Goal: Information Seeking & Learning: Learn about a topic

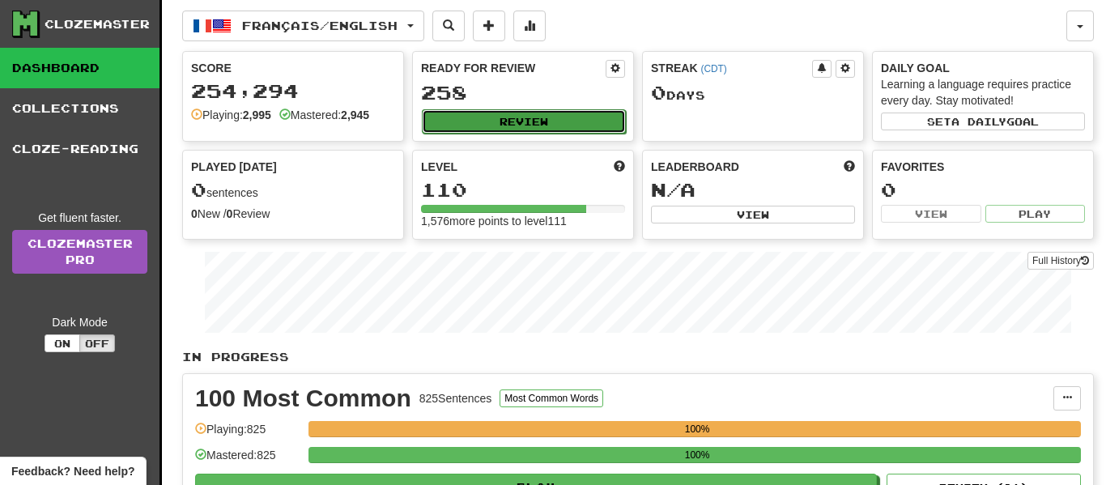
click at [529, 117] on button "Review" at bounding box center [524, 121] width 204 height 24
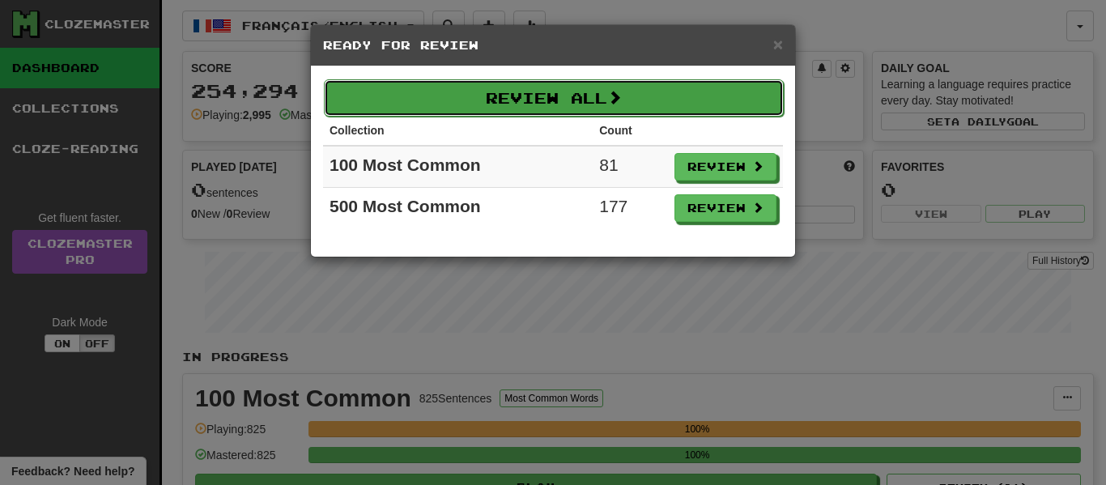
click at [503, 100] on button "Review All" at bounding box center [554, 97] width 460 height 37
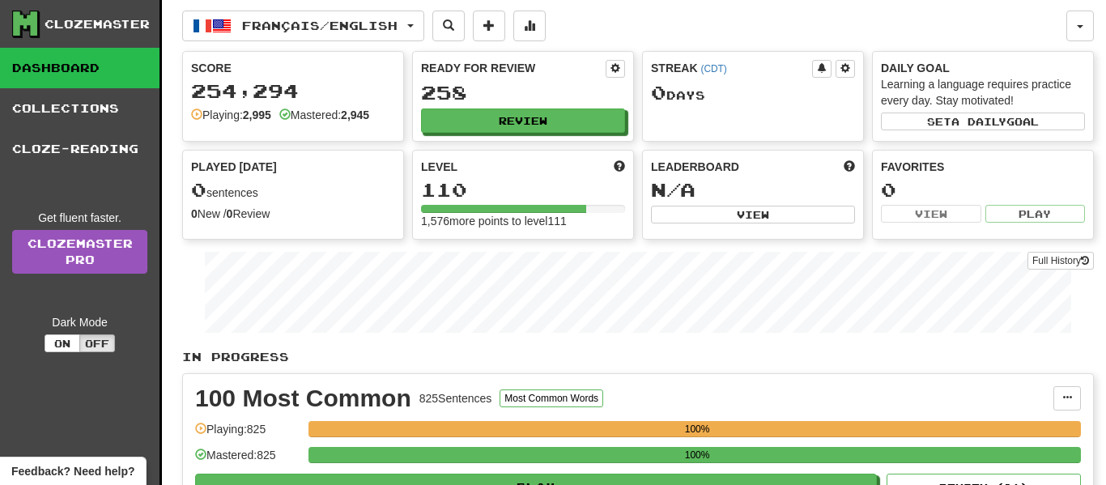
select select "**"
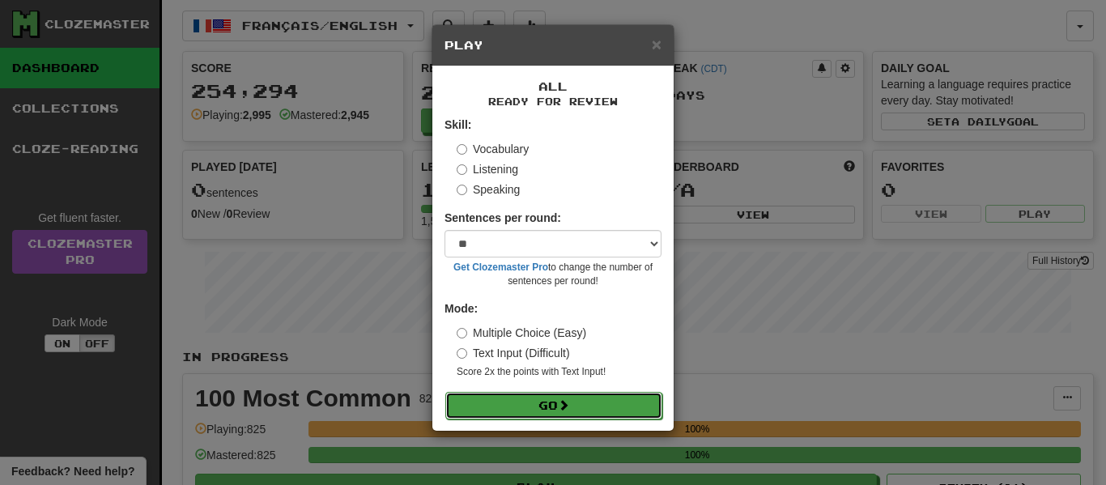
click at [494, 401] on button "Go" at bounding box center [553, 406] width 217 height 28
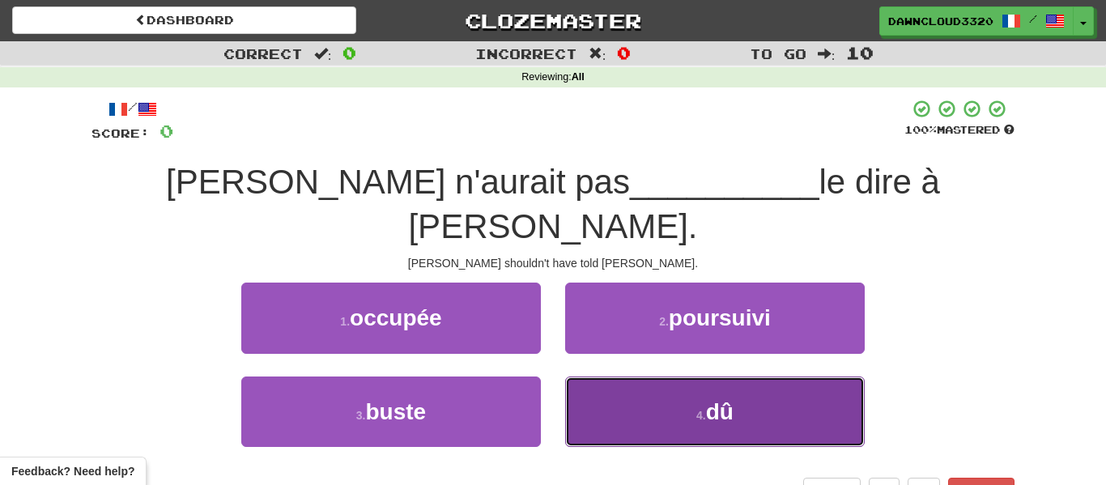
click at [713, 396] on button "4 . dû" at bounding box center [715, 412] width 300 height 70
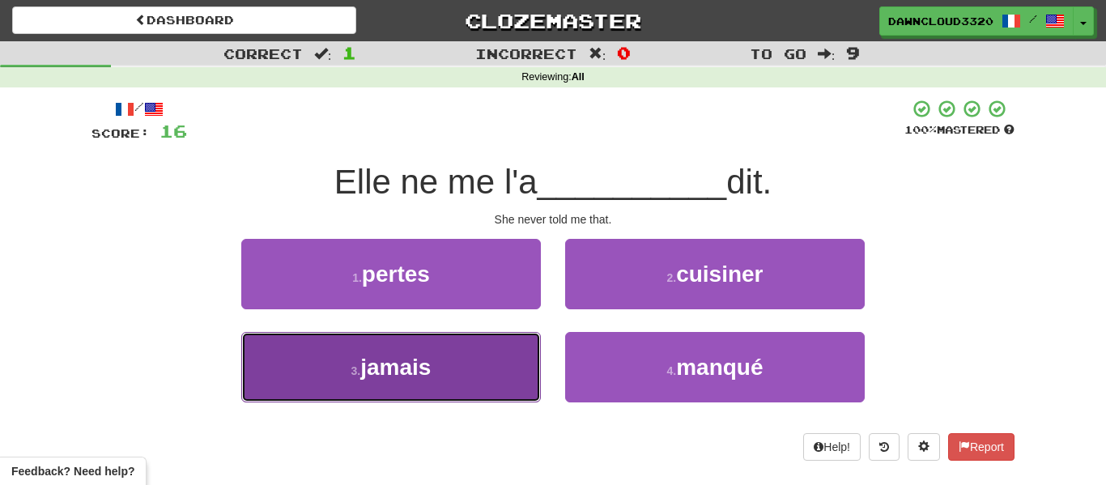
click at [479, 351] on button "3 . jamais" at bounding box center [391, 367] width 300 height 70
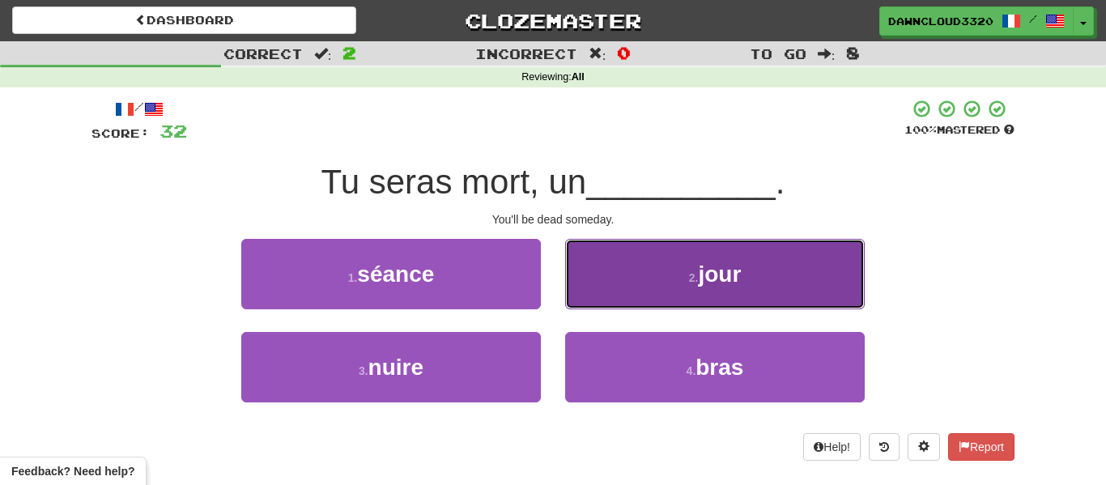
click at [633, 286] on button "2 . jour" at bounding box center [715, 274] width 300 height 70
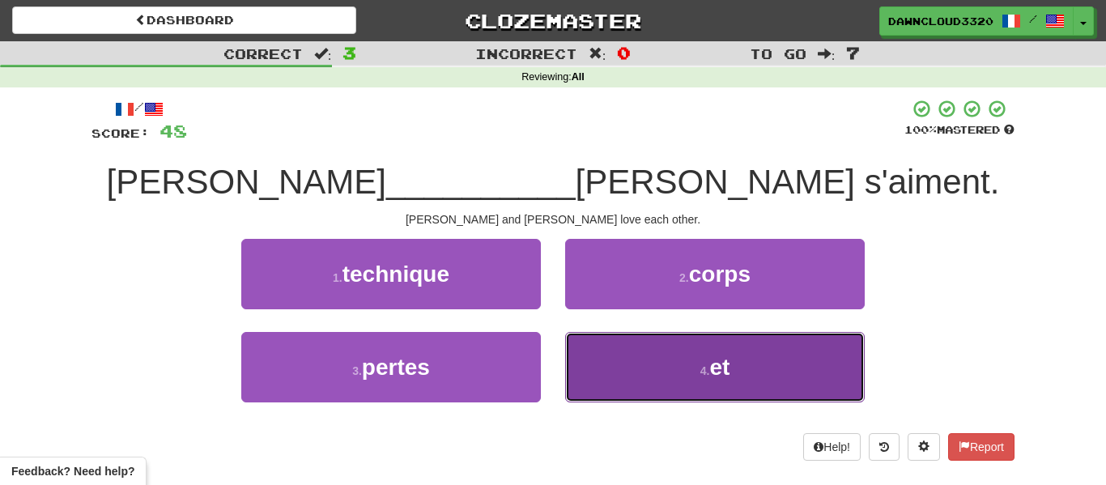
click at [645, 373] on button "4 . et" at bounding box center [715, 367] width 300 height 70
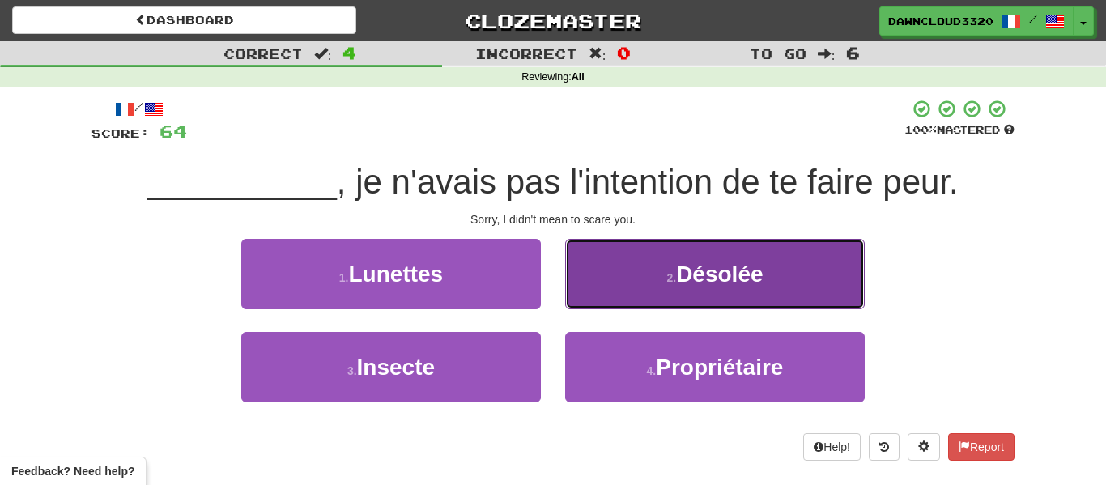
click at [645, 299] on button "2 . Désolée" at bounding box center [715, 274] width 300 height 70
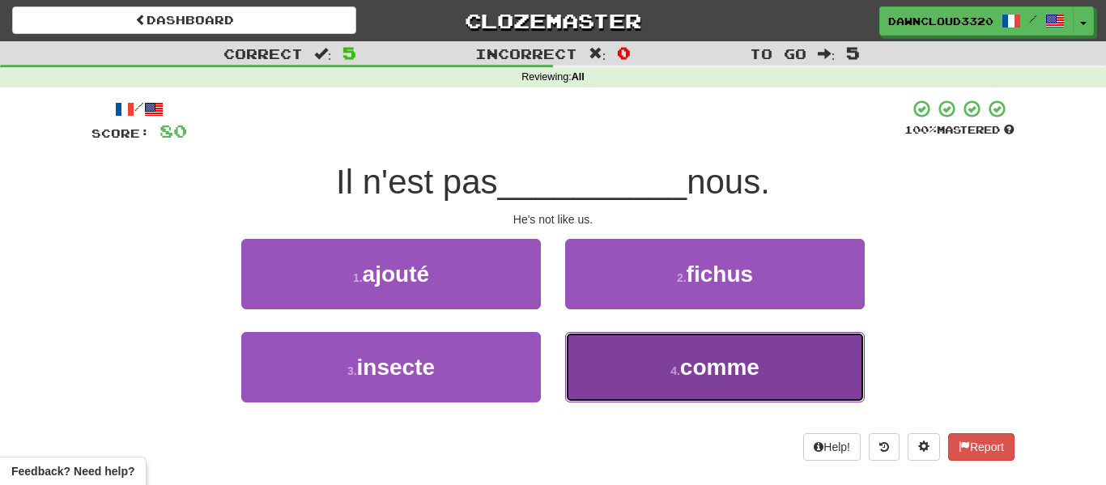
click at [665, 351] on button "4 . comme" at bounding box center [715, 367] width 300 height 70
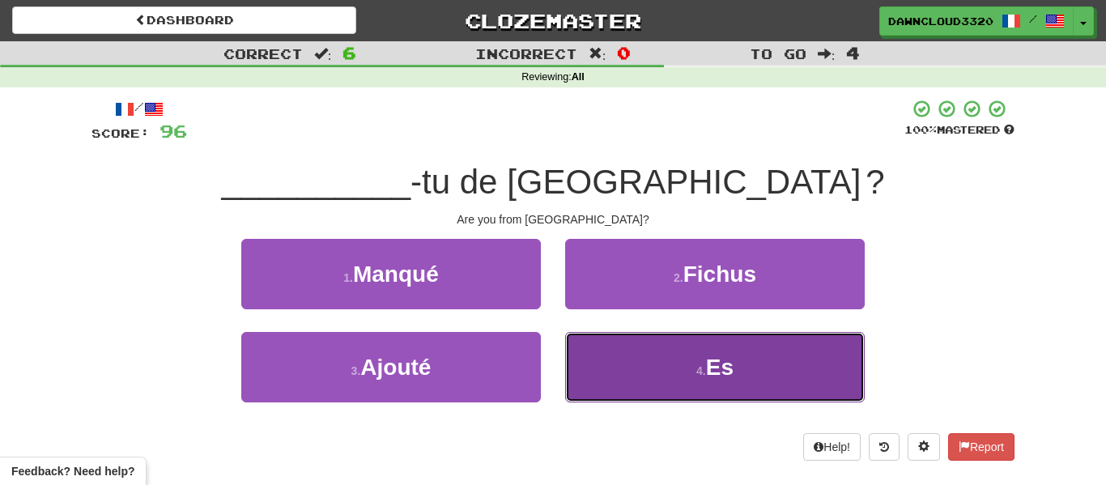
click at [658, 364] on button "4 . Es" at bounding box center [715, 367] width 300 height 70
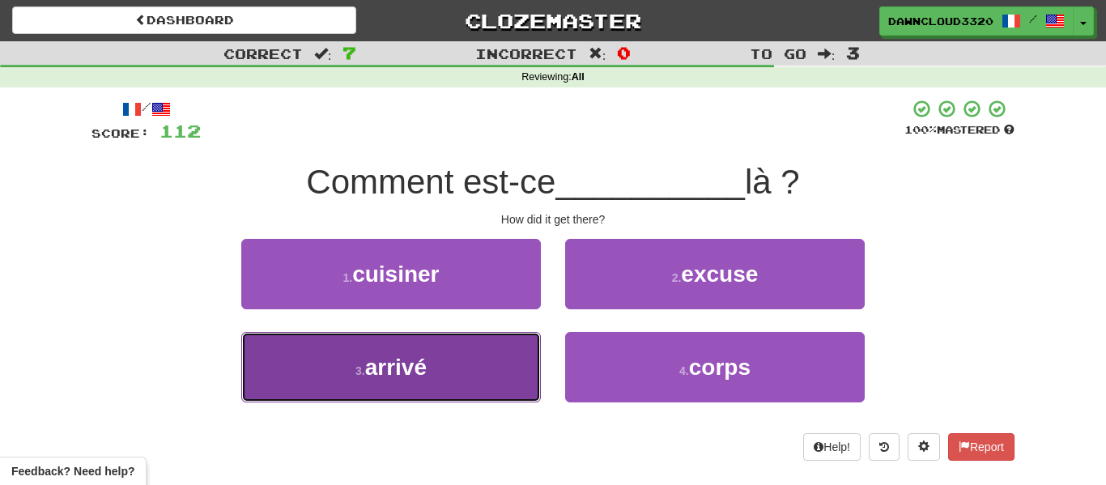
click at [432, 351] on button "3 . arrivé" at bounding box center [391, 367] width 300 height 70
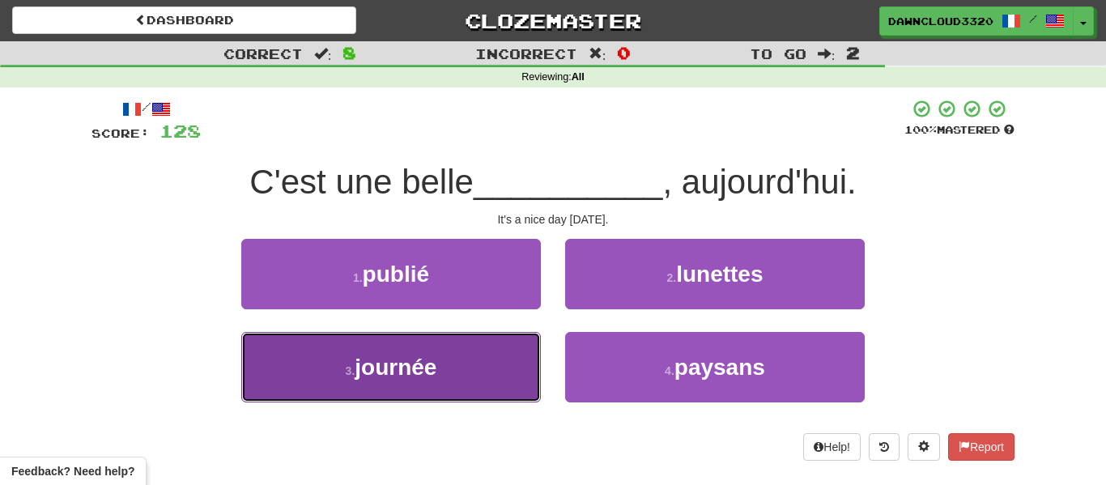
click at [441, 364] on button "3 . journée" at bounding box center [391, 367] width 300 height 70
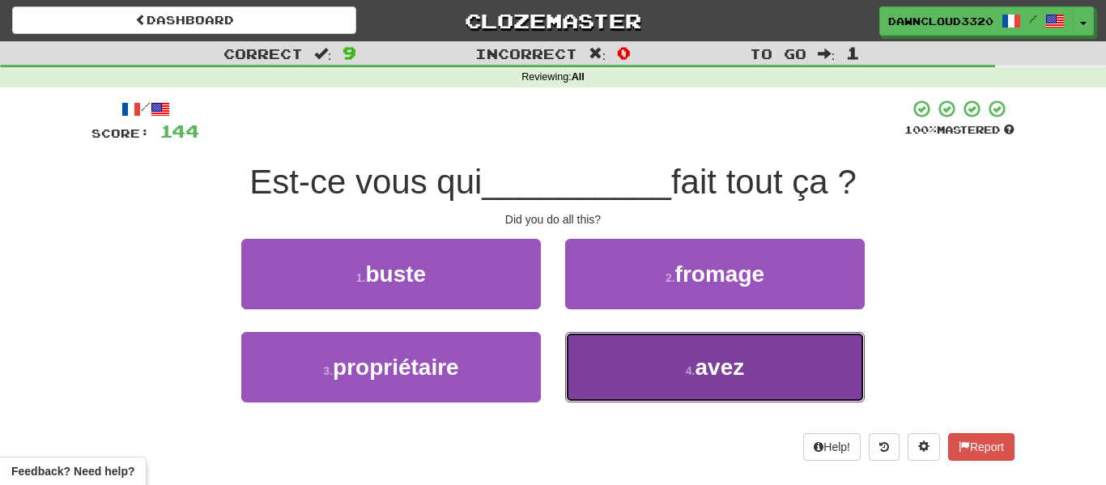
click at [661, 371] on button "4 . avez" at bounding box center [715, 367] width 300 height 70
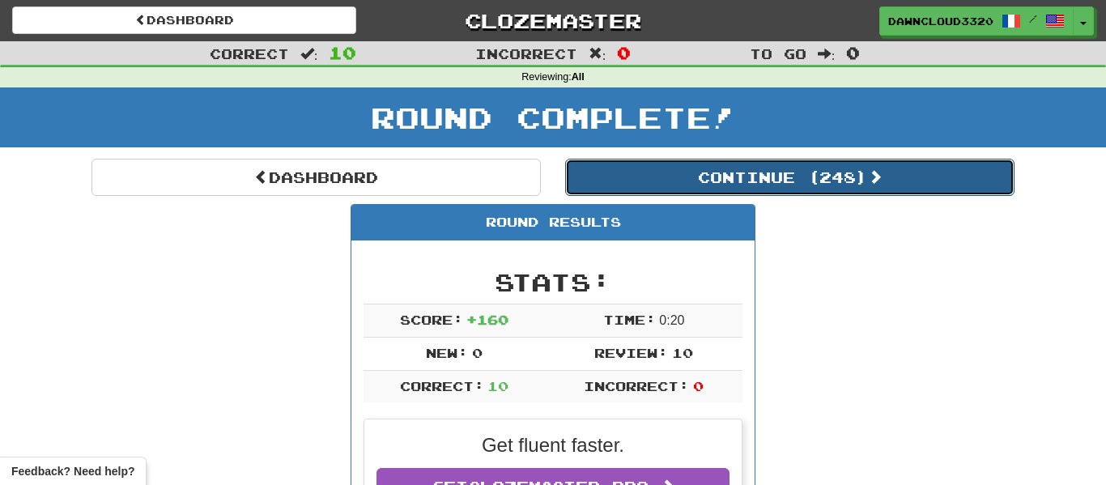
click at [756, 192] on button "Continue ( 248 )" at bounding box center [789, 177] width 449 height 37
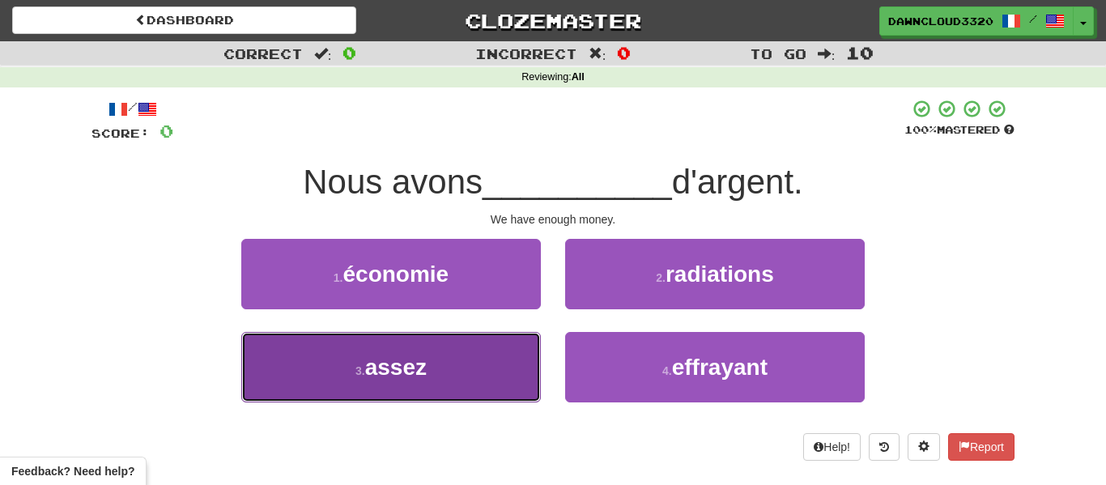
click at [458, 350] on button "3 . assez" at bounding box center [391, 367] width 300 height 70
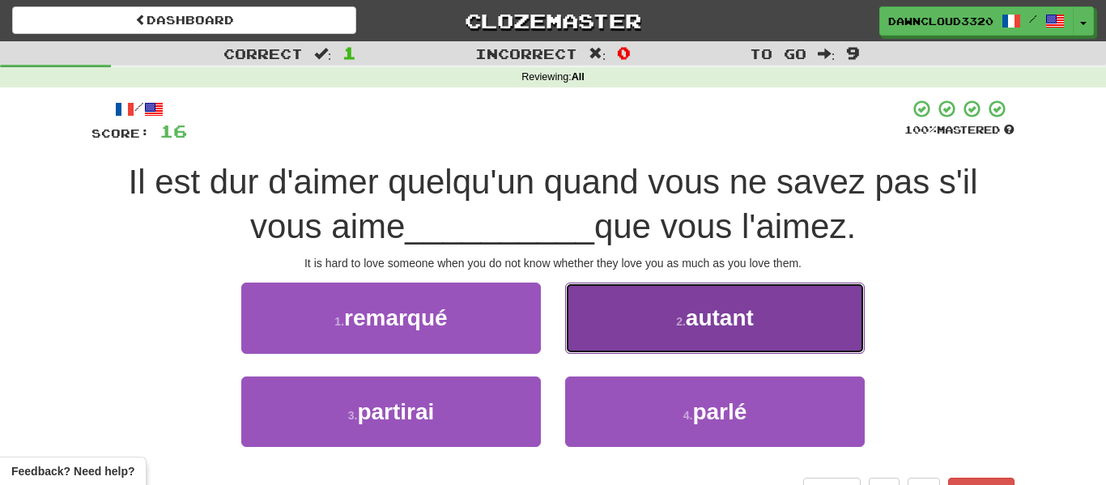
click at [667, 306] on button "2 . autant" at bounding box center [715, 318] width 300 height 70
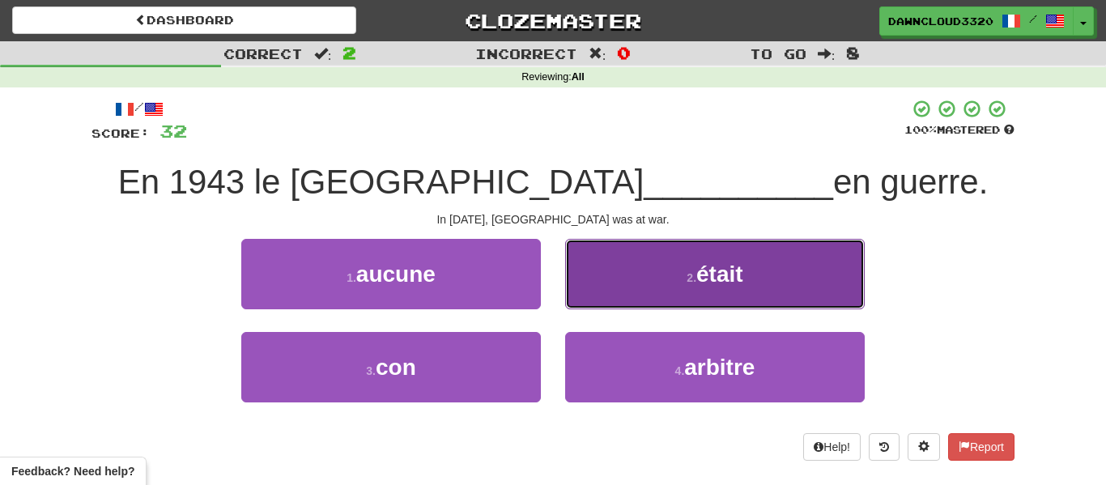
click at [610, 279] on button "2 . était" at bounding box center [715, 274] width 300 height 70
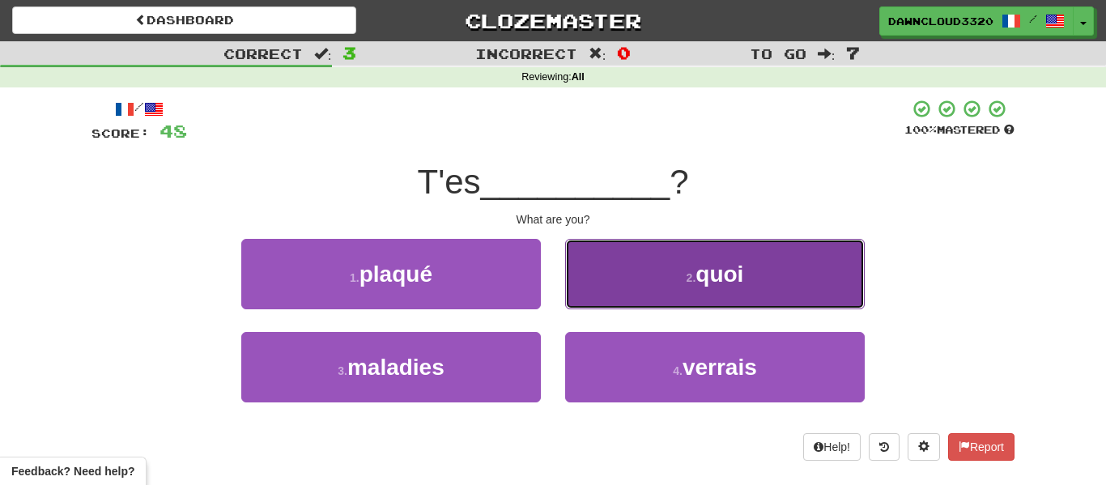
click at [592, 278] on button "2 . quoi" at bounding box center [715, 274] width 300 height 70
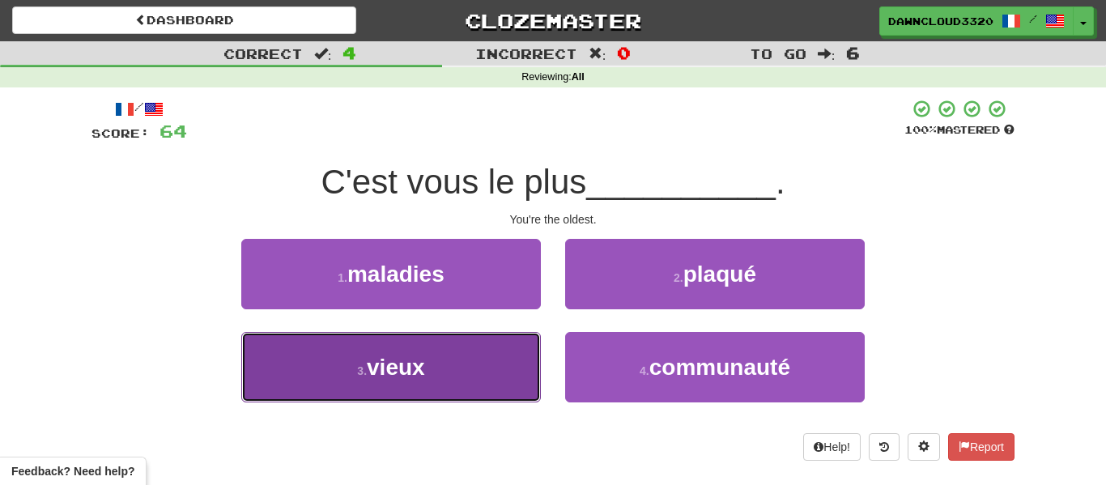
click at [455, 357] on button "3 . vieux" at bounding box center [391, 367] width 300 height 70
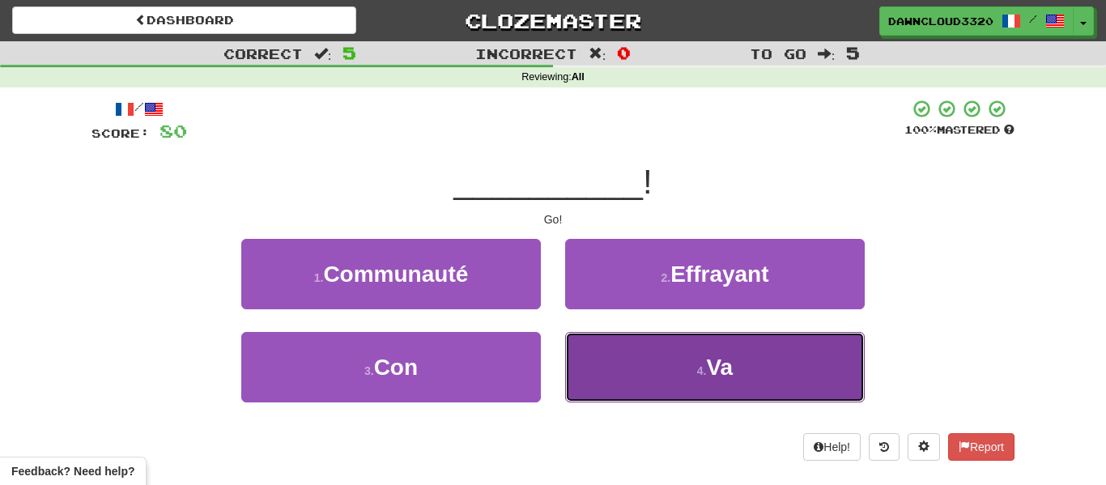
click at [627, 359] on button "4 . Va" at bounding box center [715, 367] width 300 height 70
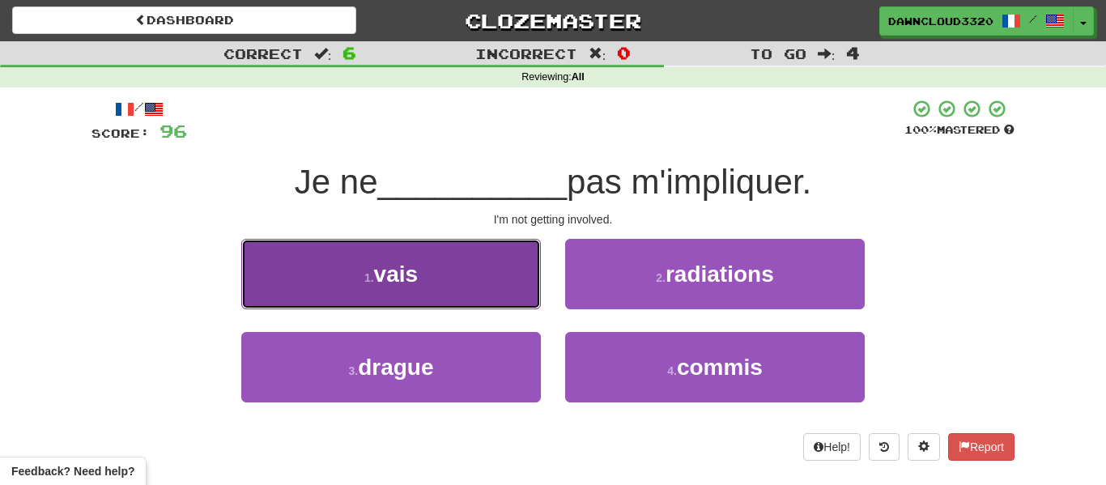
click at [418, 275] on span "vais" at bounding box center [396, 274] width 45 height 25
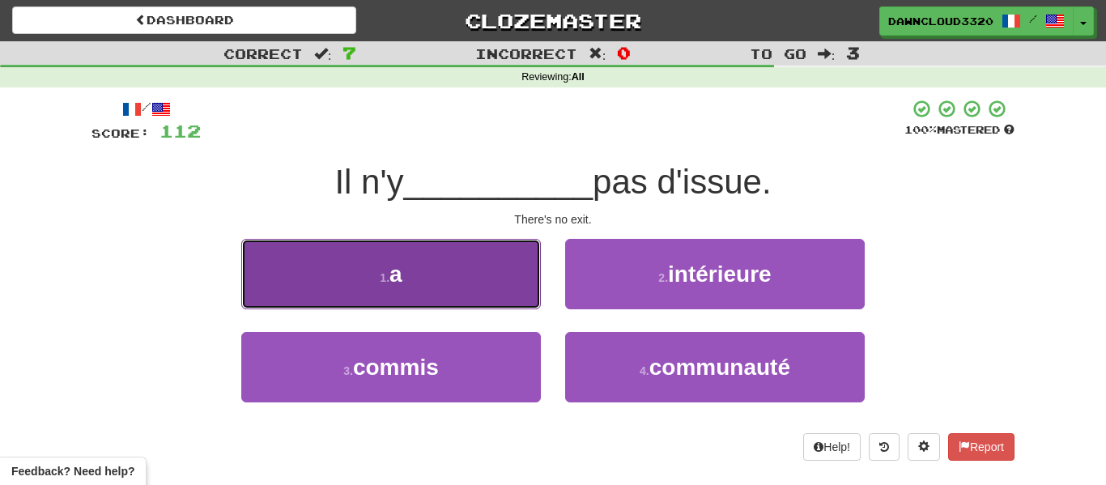
click at [336, 270] on button "1 . a" at bounding box center [391, 274] width 300 height 70
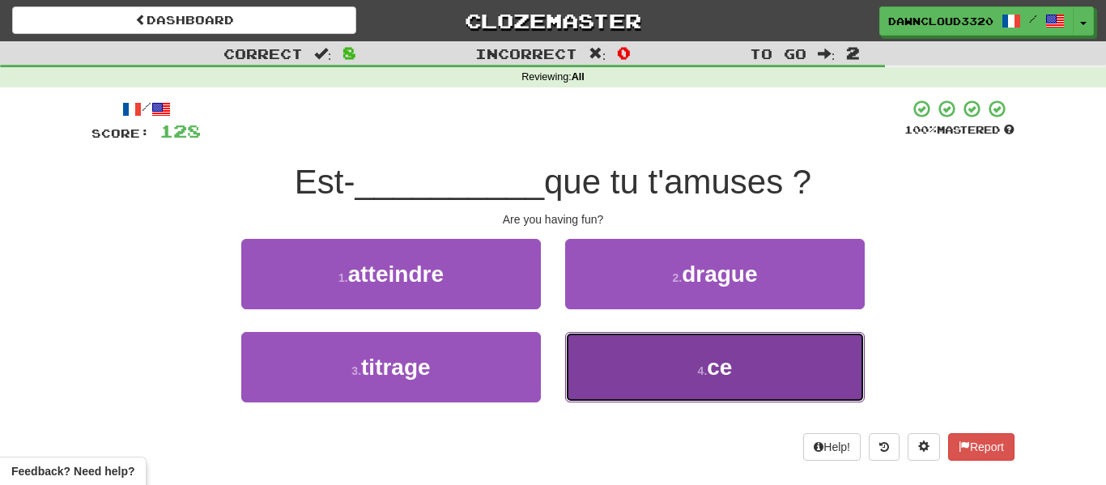
click at [660, 360] on button "4 . ce" at bounding box center [715, 367] width 300 height 70
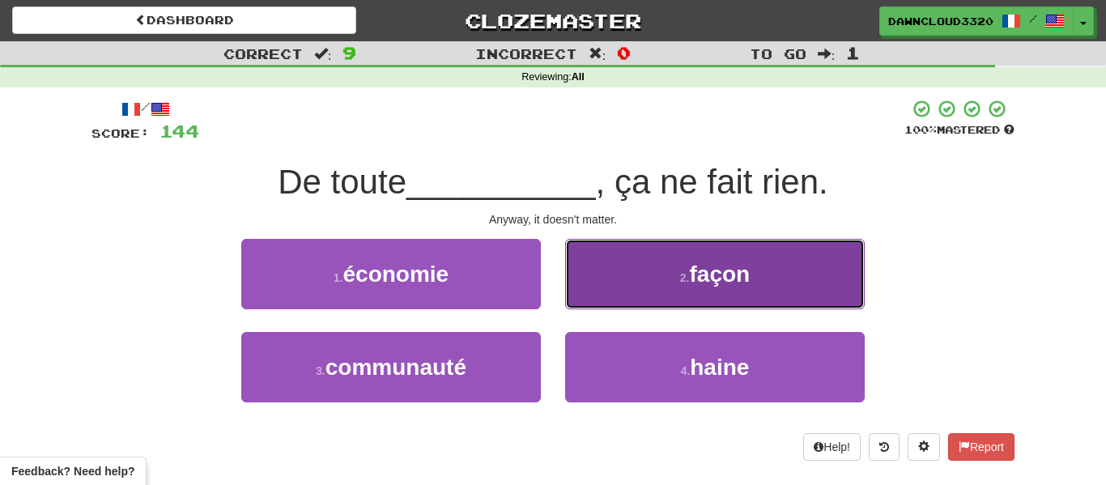
click at [659, 283] on button "2 . façon" at bounding box center [715, 274] width 300 height 70
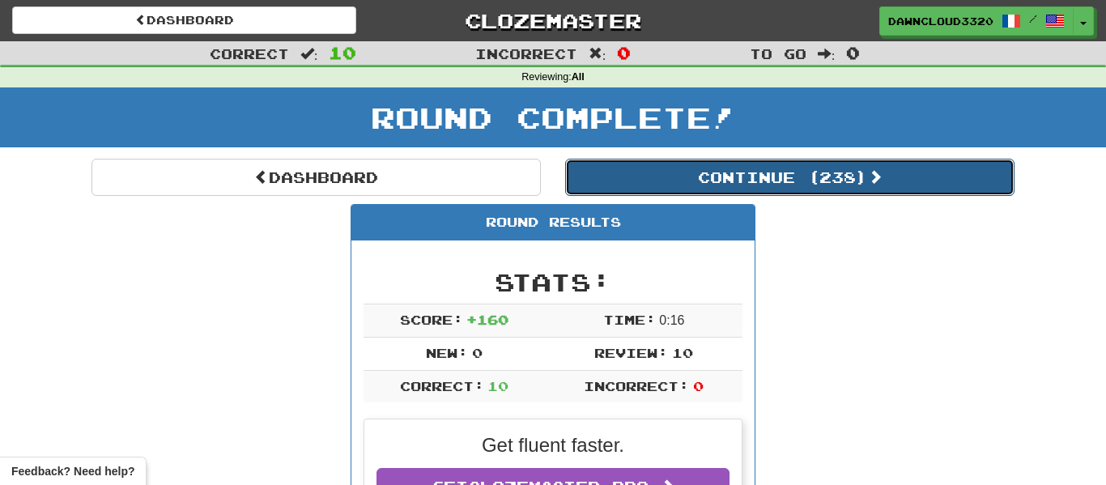
click at [717, 186] on button "Continue ( 238 )" at bounding box center [789, 177] width 449 height 37
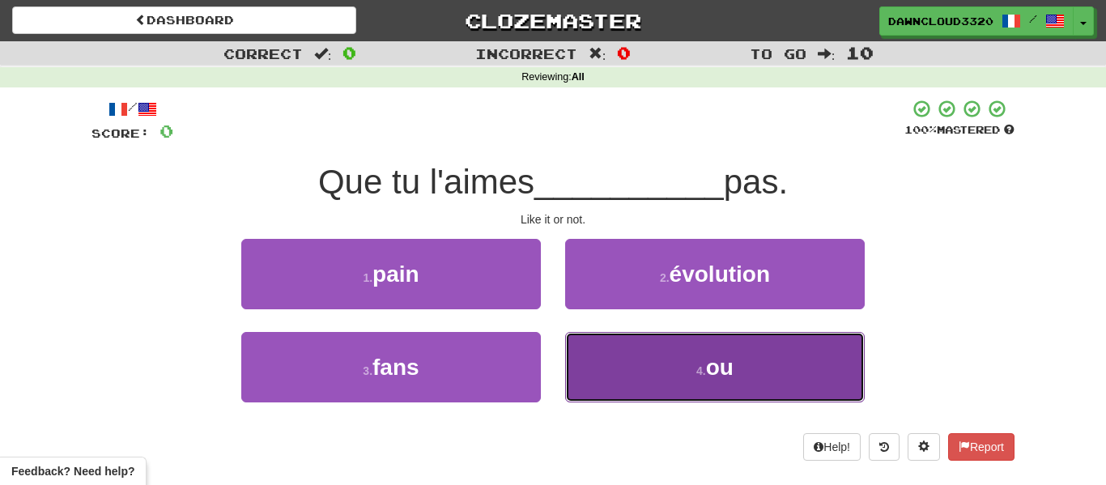
click at [648, 351] on button "4 . ou" at bounding box center [715, 367] width 300 height 70
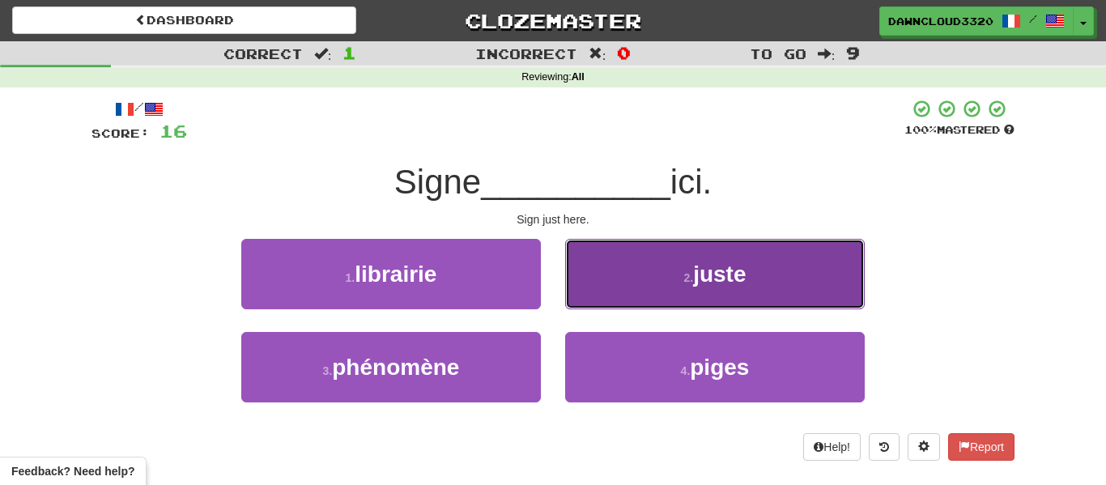
click at [635, 279] on button "2 . juste" at bounding box center [715, 274] width 300 height 70
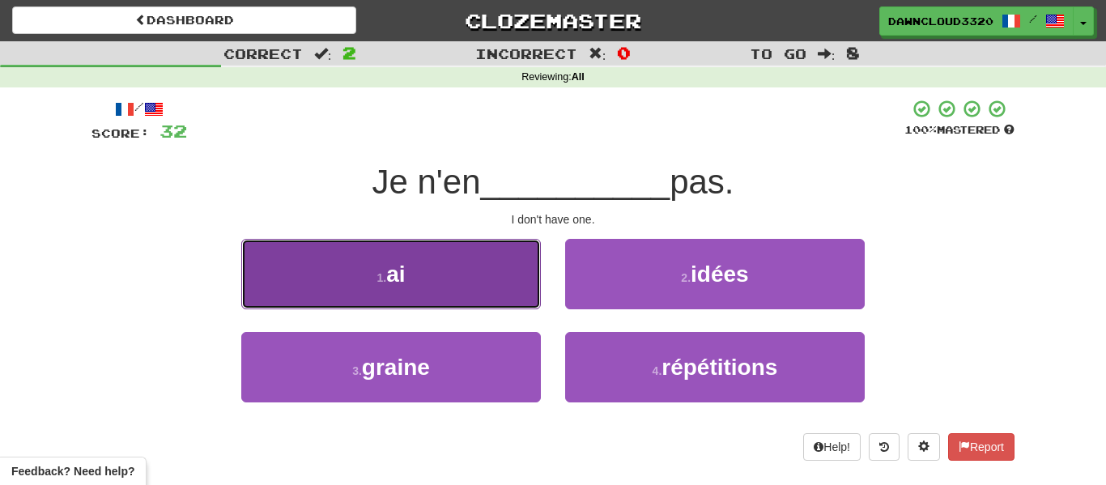
click at [436, 264] on button "1 . ai" at bounding box center [391, 274] width 300 height 70
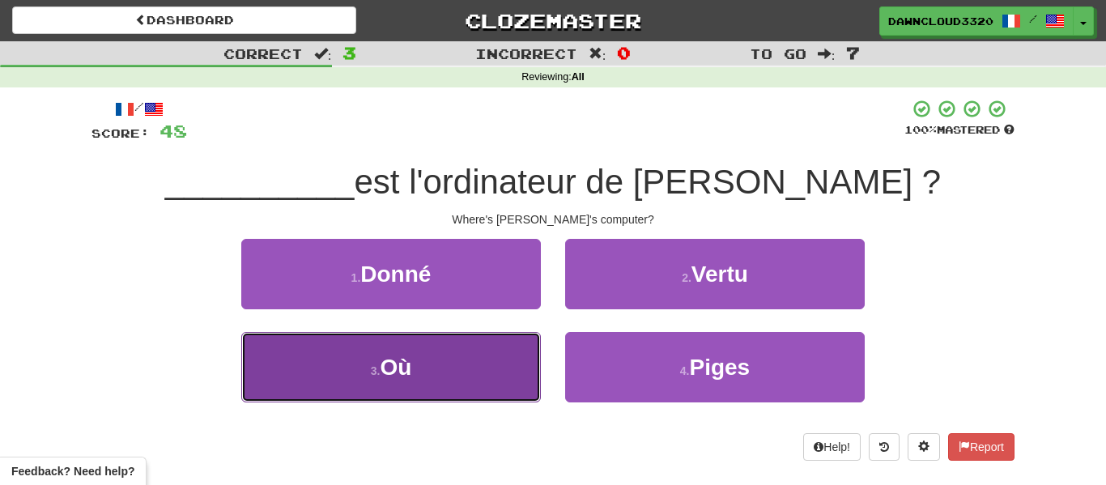
click at [446, 362] on button "3 . Où" at bounding box center [391, 367] width 300 height 70
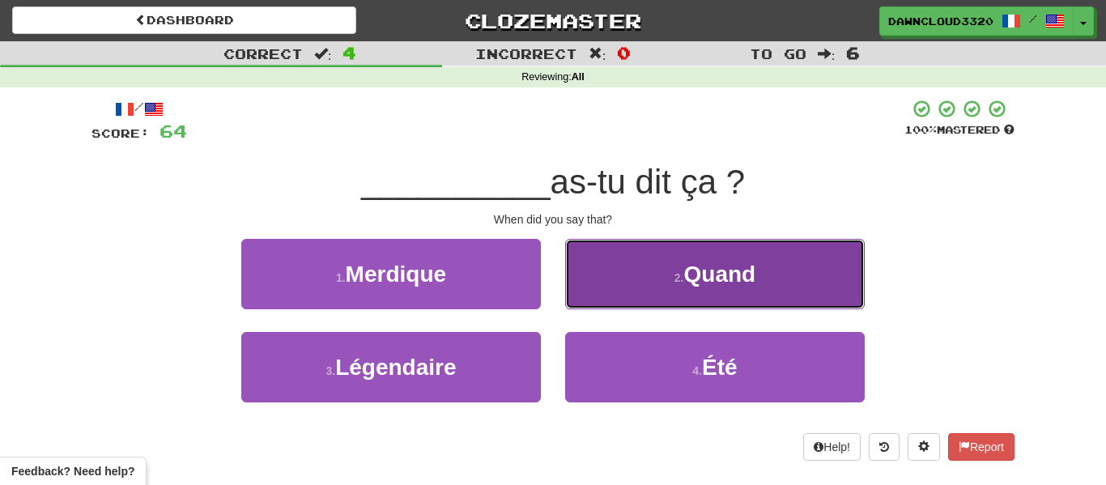
click at [762, 245] on button "2 . Quand" at bounding box center [715, 274] width 300 height 70
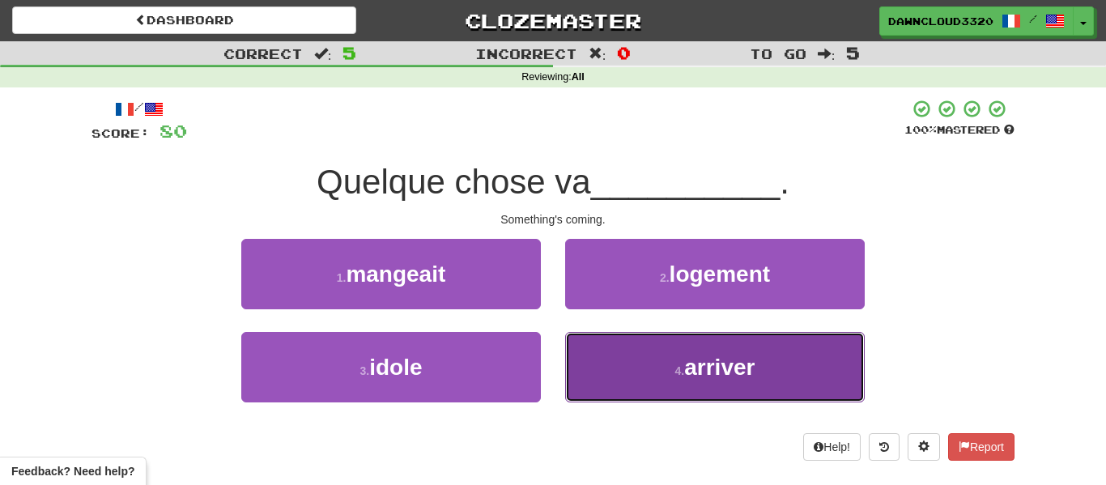
click at [659, 374] on button "4 . arriver" at bounding box center [715, 367] width 300 height 70
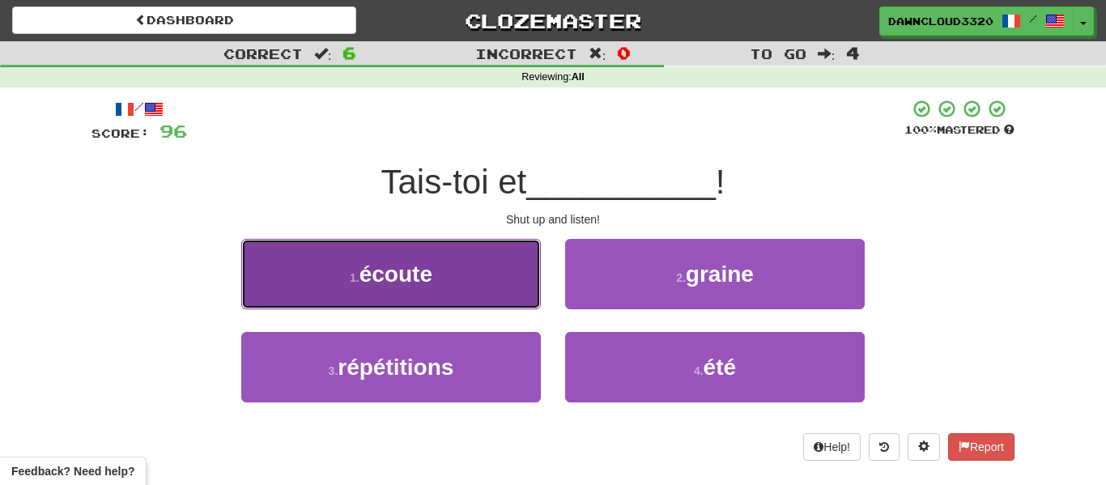
click at [445, 287] on button "1 . écoute" at bounding box center [391, 274] width 300 height 70
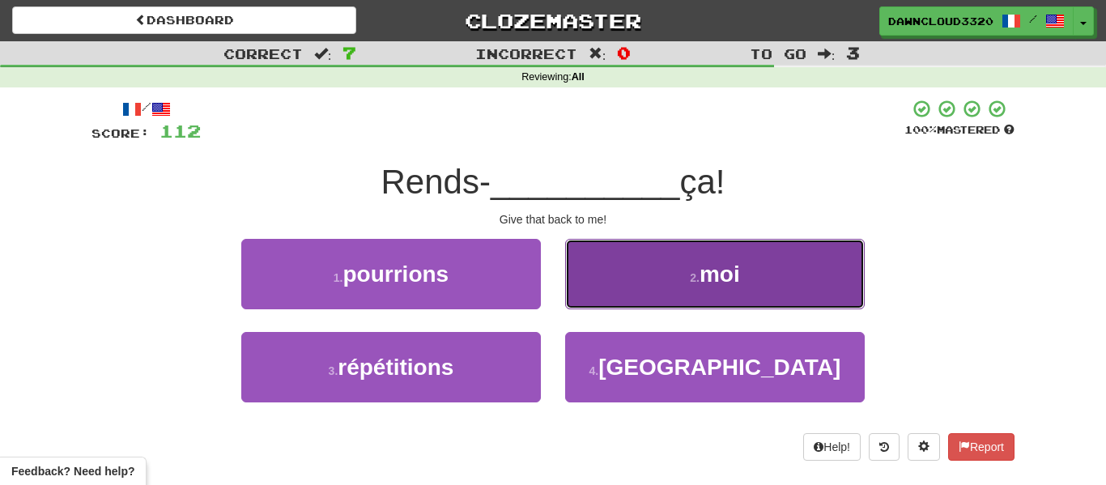
click at [653, 280] on button "2 . moi" at bounding box center [715, 274] width 300 height 70
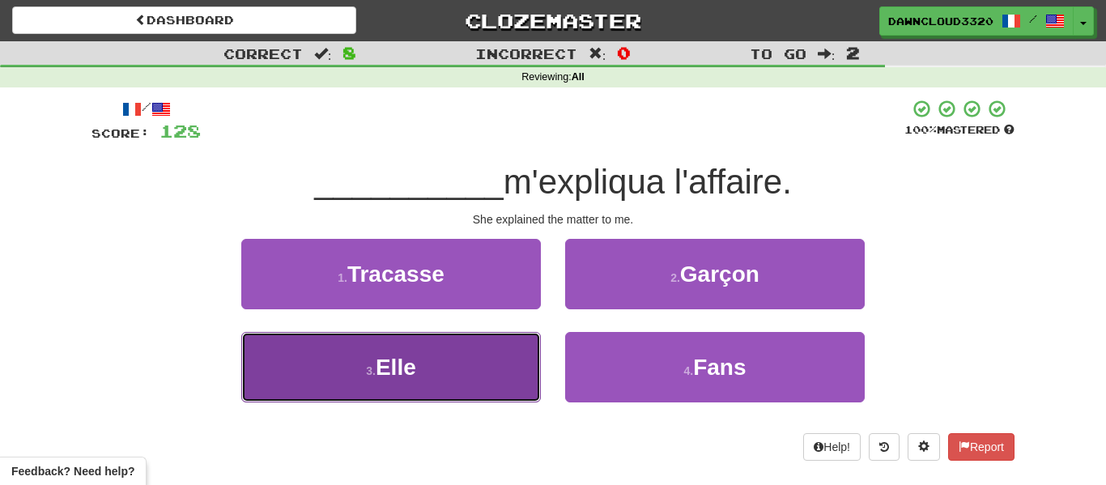
click at [473, 370] on button "3 . Elle" at bounding box center [391, 367] width 300 height 70
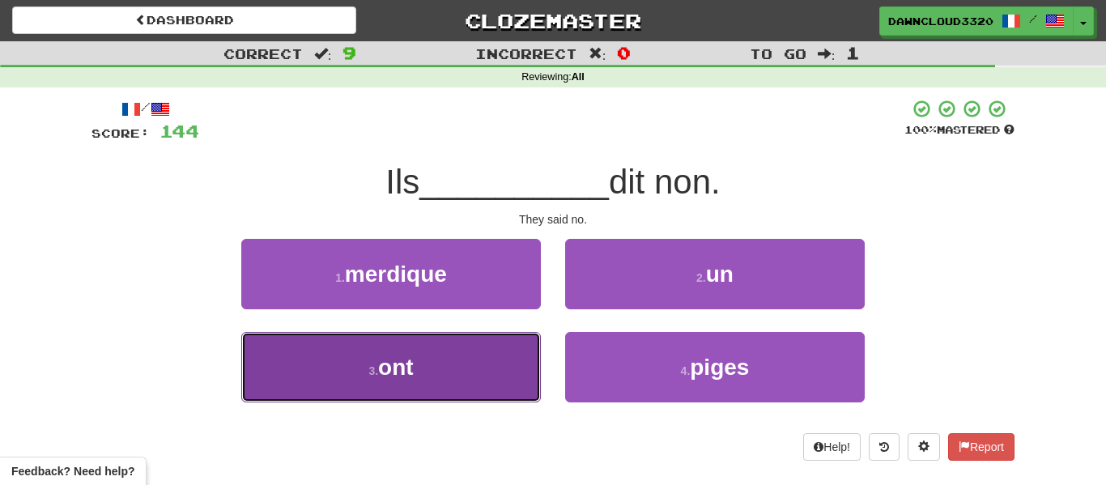
click at [484, 371] on button "3 . ont" at bounding box center [391, 367] width 300 height 70
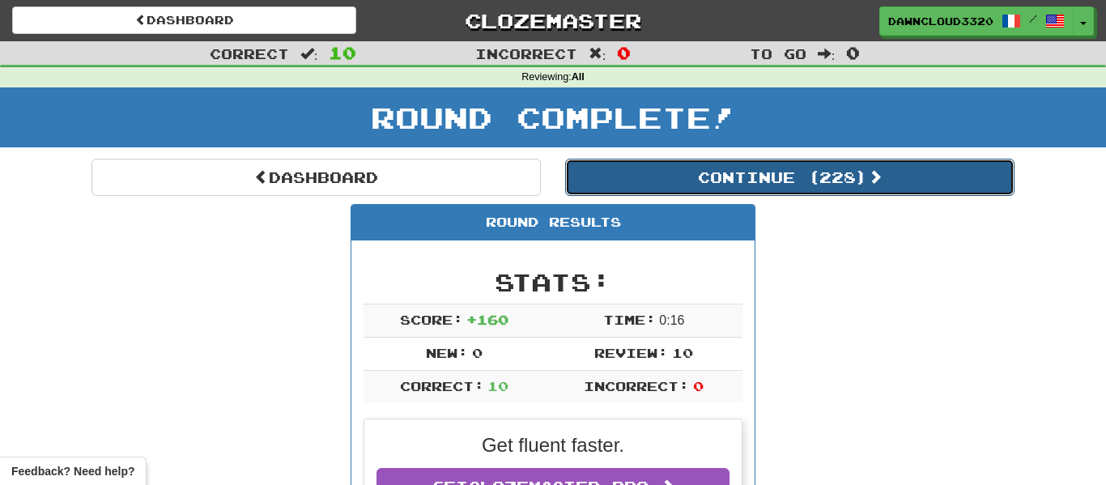
click at [759, 192] on button "Continue ( 228 )" at bounding box center [789, 177] width 449 height 37
